Goal: Information Seeking & Learning: Understand process/instructions

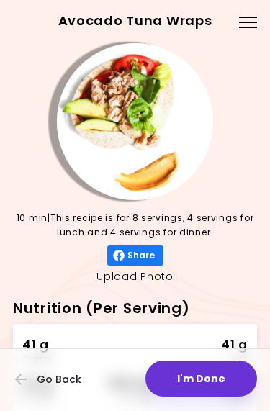
scroll to position [454, 0]
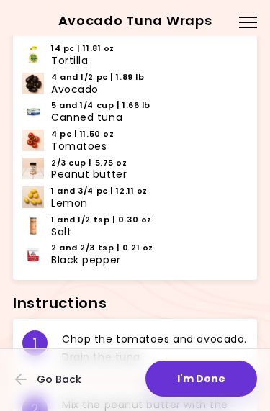
click at [17, 394] on button "Go Back" at bounding box center [58, 380] width 86 height 32
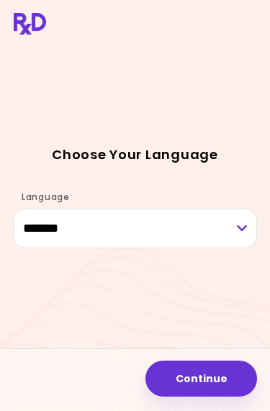
click at [209, 377] on button "Continue" at bounding box center [201, 379] width 112 height 36
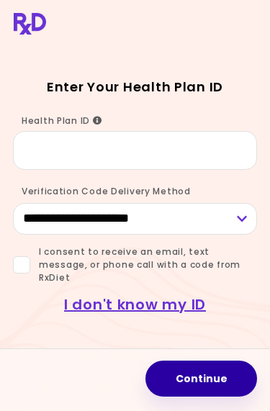
click at [198, 384] on button "Continue" at bounding box center [201, 379] width 112 height 36
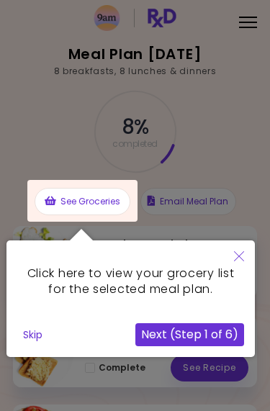
click at [27, 344] on button "Skip" at bounding box center [32, 335] width 31 height 22
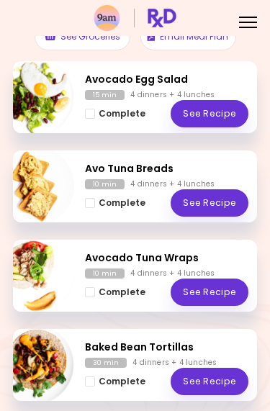
scroll to position [169, 0]
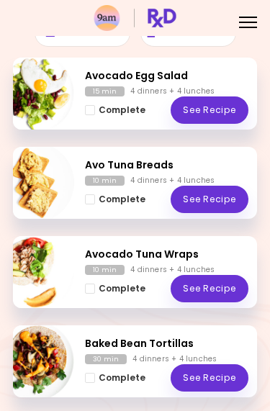
click at [215, 286] on link "See Recipe" at bounding box center [210, 288] width 78 height 27
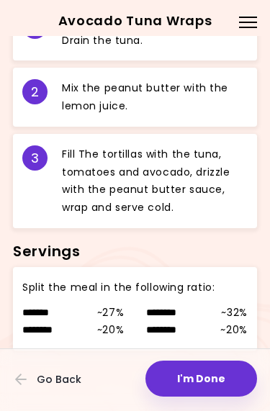
scroll to position [771, 0]
